Goal: Task Accomplishment & Management: Use online tool/utility

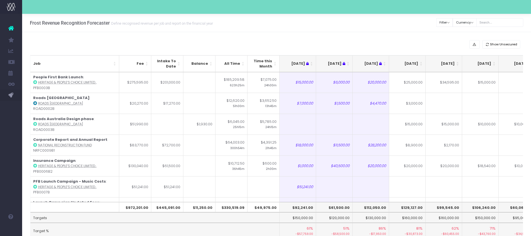
click at [419, 207] on th "$129,127.00" at bounding box center [407, 207] width 37 height 11
click at [418, 208] on th "$129,127.00" at bounding box center [407, 207] width 37 height 11
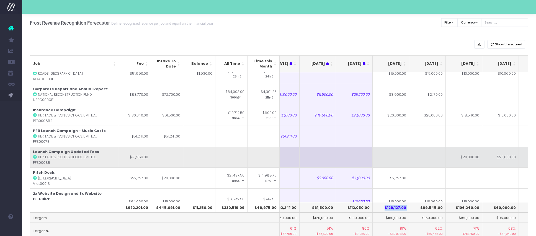
scroll to position [51, 15]
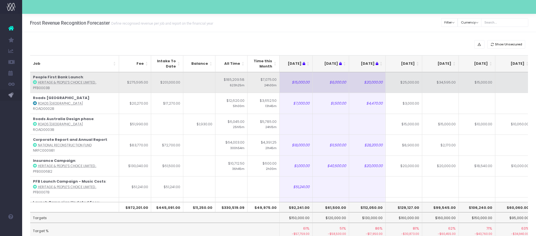
click at [173, 87] on td "$201,000.00" at bounding box center [167, 82] width 32 height 21
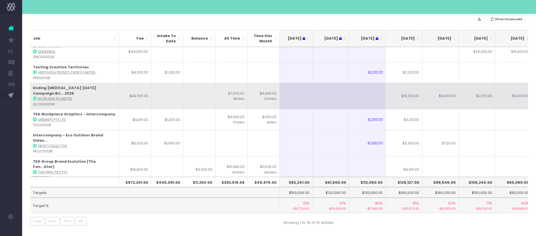
scroll to position [204, 4]
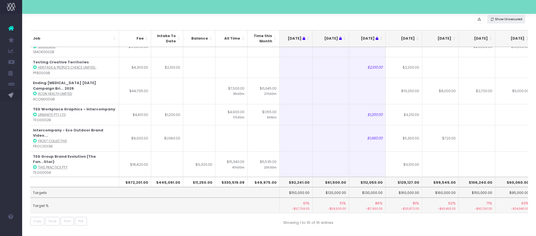
click at [505, 20] on span "Show Unsecured" at bounding box center [508, 19] width 27 height 5
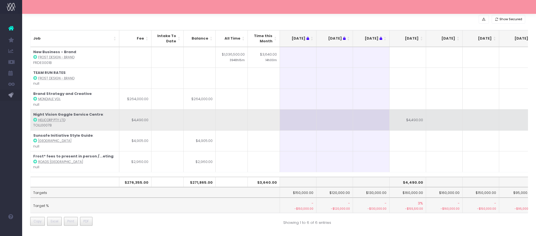
click at [418, 118] on td "$4,490.00" at bounding box center [407, 119] width 37 height 21
type input "$4,490.00"
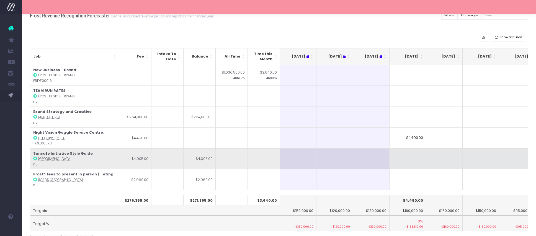
scroll to position [0, 0]
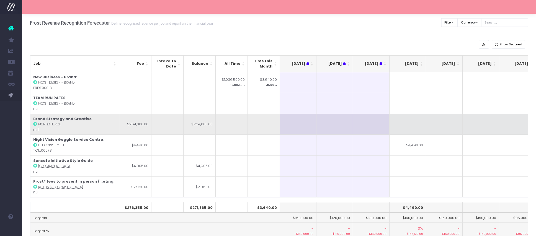
click at [443, 128] on td at bounding box center [444, 124] width 37 height 21
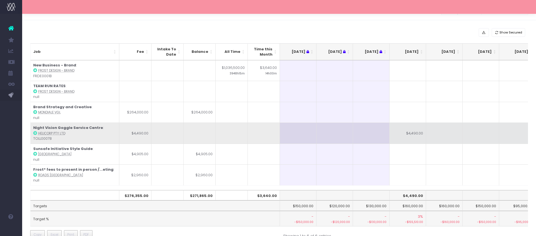
scroll to position [12, 0]
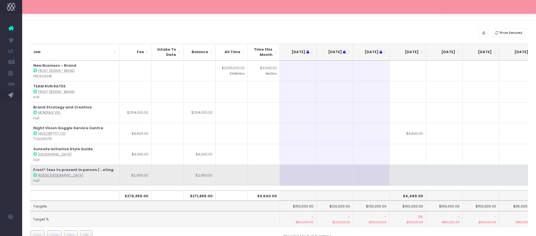
click at [77, 178] on td "Frost* fees to present in person /...eting : Roads Australia null" at bounding box center [74, 175] width 89 height 21
